Goal: Use online tool/utility: Utilize a website feature to perform a specific function

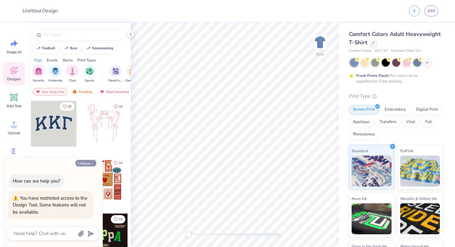
click at [80, 165] on button "Collapse" at bounding box center [86, 163] width 21 height 7
type textarea "x"
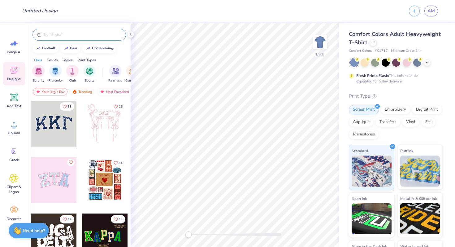
click at [59, 37] on input "text" at bounding box center [82, 35] width 79 height 6
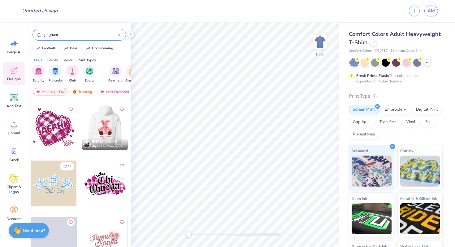
scroll to position [450, 0]
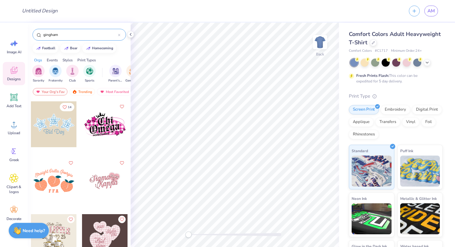
click at [70, 33] on input "gingham" at bounding box center [80, 35] width 75 height 6
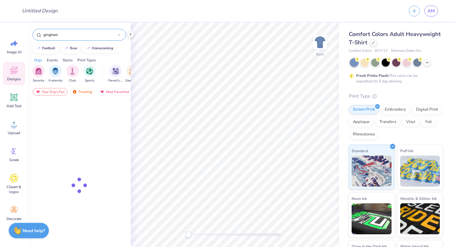
click at [70, 33] on input "gingham" at bounding box center [80, 35] width 75 height 6
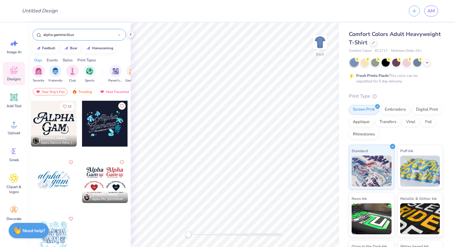
click at [69, 37] on input "alpha gamma blue" at bounding box center [80, 35] width 75 height 6
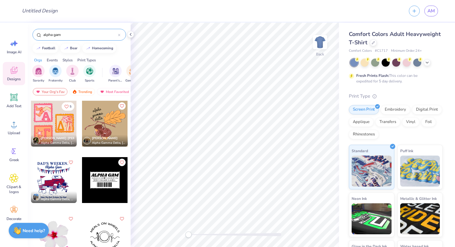
type input "alpha gam"
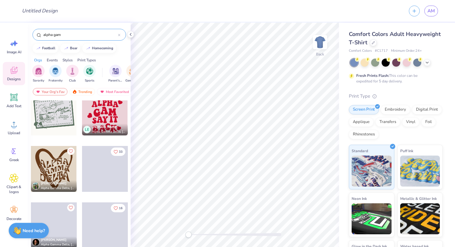
scroll to position [810, 0]
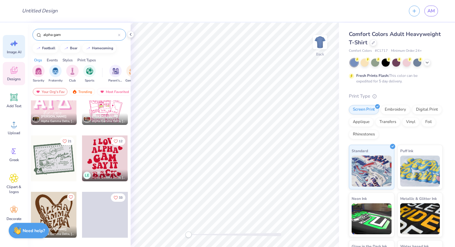
click at [13, 48] on div "Image AI" at bounding box center [14, 46] width 22 height 23
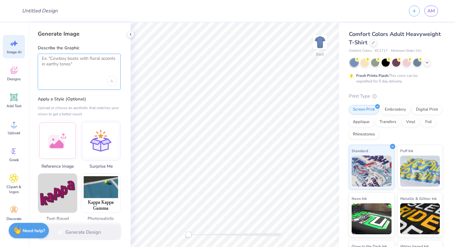
click at [54, 63] on textarea at bounding box center [79, 63] width 75 height 15
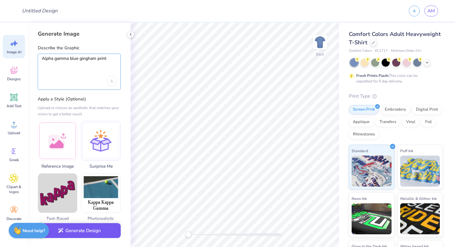
type textarea "Alpha gamma blue gingham print"
click at [70, 229] on button "Generate Design" at bounding box center [79, 230] width 83 height 15
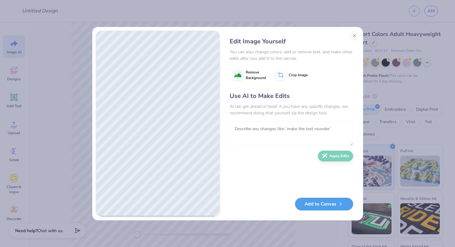
click at [252, 127] on textarea at bounding box center [292, 134] width 124 height 24
type textarea "It should say alpha gamma"
click at [337, 155] on button "Apply Edits" at bounding box center [335, 154] width 35 height 11
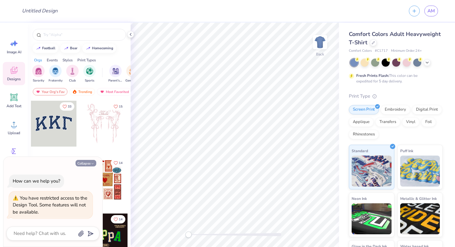
click at [86, 162] on button "Collapse" at bounding box center [86, 163] width 21 height 7
type textarea "x"
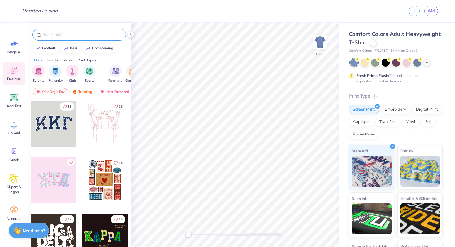
click at [59, 35] on input "text" at bounding box center [82, 35] width 79 height 6
type input "gingham"
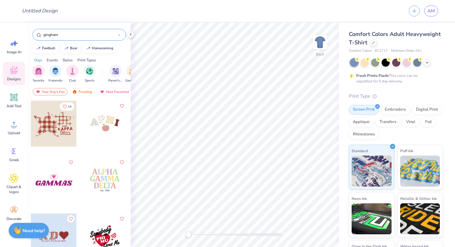
click at [103, 176] on div at bounding box center [105, 180] width 46 height 46
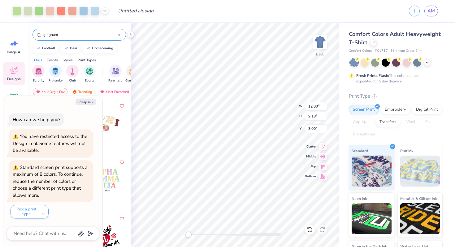
click at [67, 11] on div at bounding box center [60, 11] width 96 height 9
click at [71, 11] on div at bounding box center [72, 10] width 9 height 9
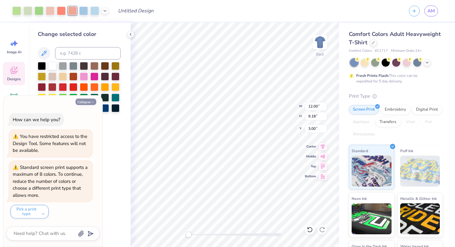
click at [90, 101] on button "Collapse" at bounding box center [86, 101] width 21 height 7
type textarea "x"
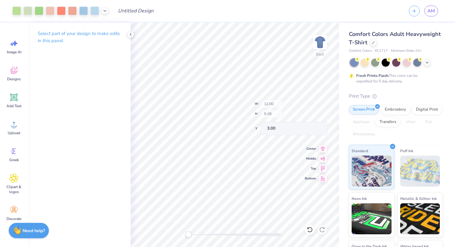
type input "0.23"
type input "9.78"
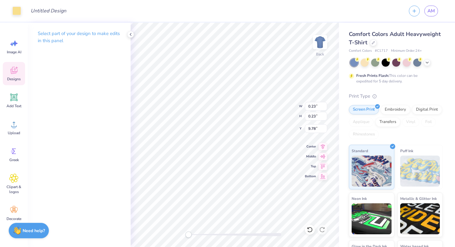
type input "0.19"
type input "9.10"
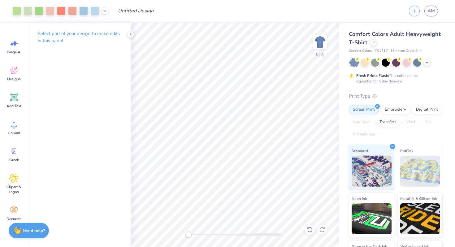
click at [312, 232] on div at bounding box center [310, 229] width 10 height 10
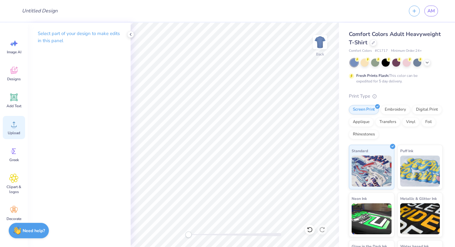
click at [10, 123] on icon at bounding box center [13, 123] width 9 height 9
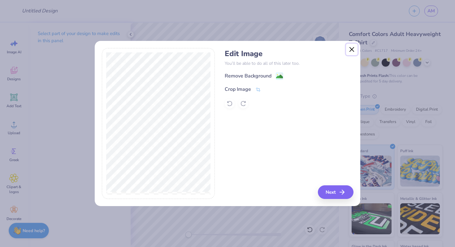
click at [349, 51] on button "Close" at bounding box center [352, 50] width 12 height 12
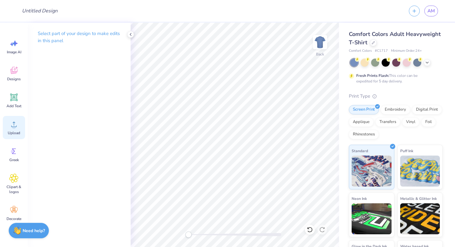
click at [16, 127] on icon at bounding box center [13, 123] width 9 height 9
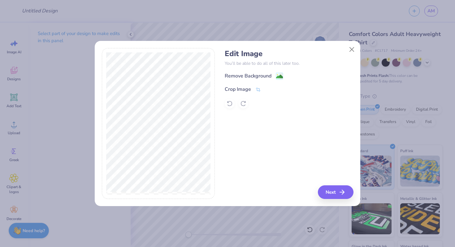
click at [274, 71] on div "Edit Image You’ll be able to do all of this later too. Remove Background Crop I…" at bounding box center [289, 78] width 128 height 59
click at [273, 73] on div "Remove Background" at bounding box center [254, 77] width 59 height 8
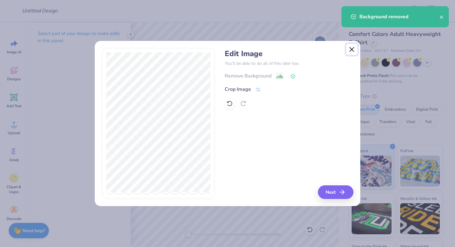
click at [354, 48] on button "Close" at bounding box center [352, 50] width 12 height 12
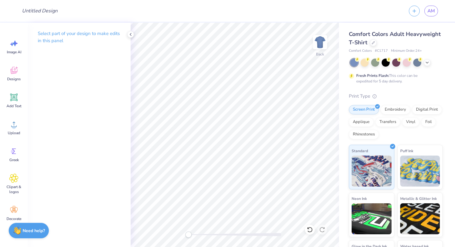
click at [129, 34] on icon at bounding box center [130, 34] width 5 height 5
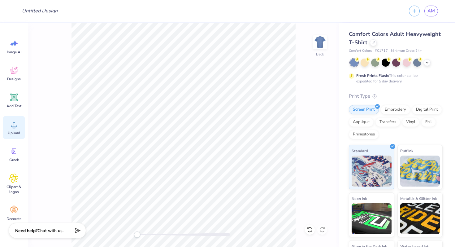
click at [13, 127] on circle at bounding box center [14, 126] width 4 height 4
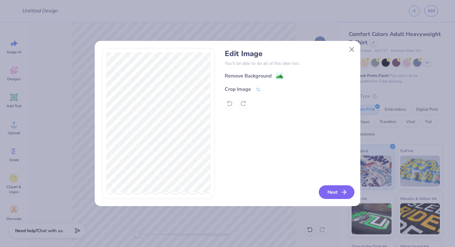
click at [334, 189] on button "Next" at bounding box center [337, 192] width 36 height 14
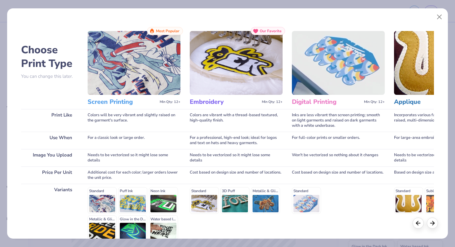
scroll to position [62, 0]
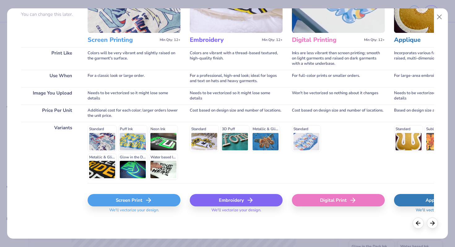
click at [140, 199] on div "Screen Print" at bounding box center [134, 200] width 93 height 12
